Goal: Browse casually

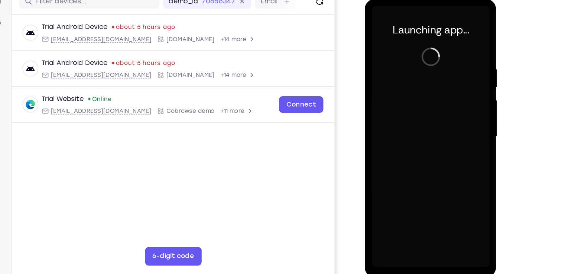
scroll to position [86, 0]
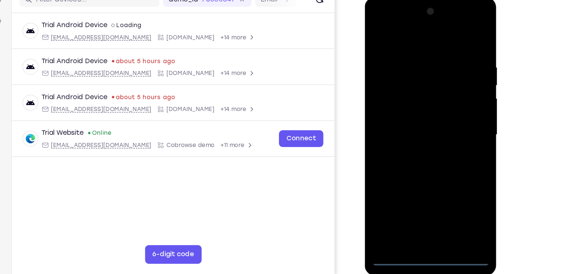
click at [417, 206] on div at bounding box center [417, 107] width 94 height 208
click at [454, 174] on div at bounding box center [417, 107] width 94 height 208
click at [408, 33] on div at bounding box center [417, 107] width 94 height 208
click at [447, 102] on div at bounding box center [417, 107] width 94 height 208
click at [406, 119] on div at bounding box center [417, 107] width 94 height 208
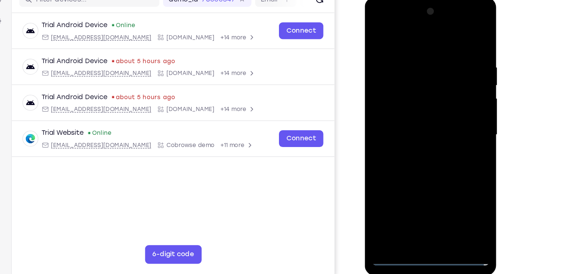
click at [414, 99] on div at bounding box center [417, 107] width 94 height 208
click at [417, 118] on div at bounding box center [417, 107] width 94 height 208
click at [402, 71] on div at bounding box center [417, 107] width 94 height 208
click at [401, 74] on div at bounding box center [417, 107] width 94 height 208
click at [409, 51] on div at bounding box center [417, 107] width 94 height 208
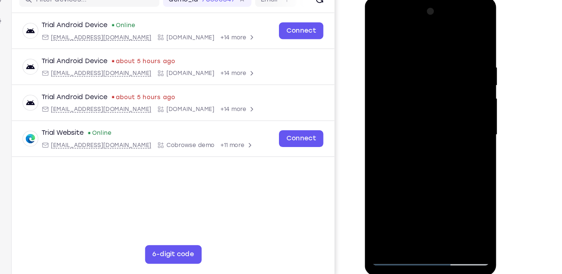
click at [445, 191] on div at bounding box center [417, 107] width 94 height 208
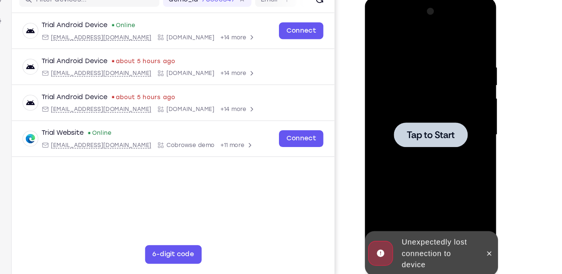
click at [439, 104] on div at bounding box center [417, 107] width 59 height 20
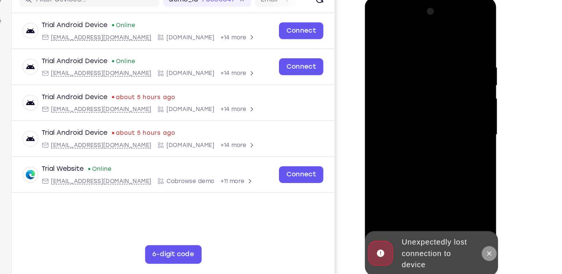
click at [464, 195] on button at bounding box center [463, 201] width 12 height 12
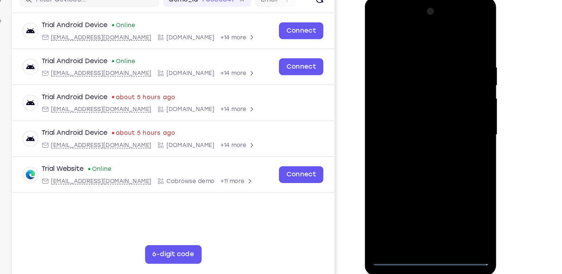
click at [420, 204] on div at bounding box center [417, 107] width 94 height 208
click at [416, 205] on div at bounding box center [417, 107] width 94 height 208
